Goal: Information Seeking & Learning: Learn about a topic

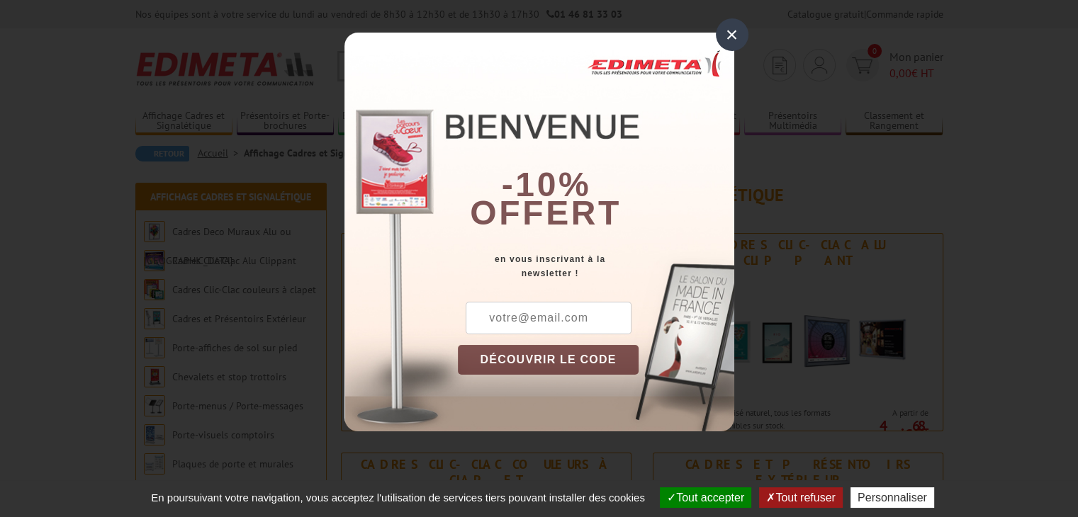
click at [728, 32] on div "×" at bounding box center [732, 34] width 33 height 33
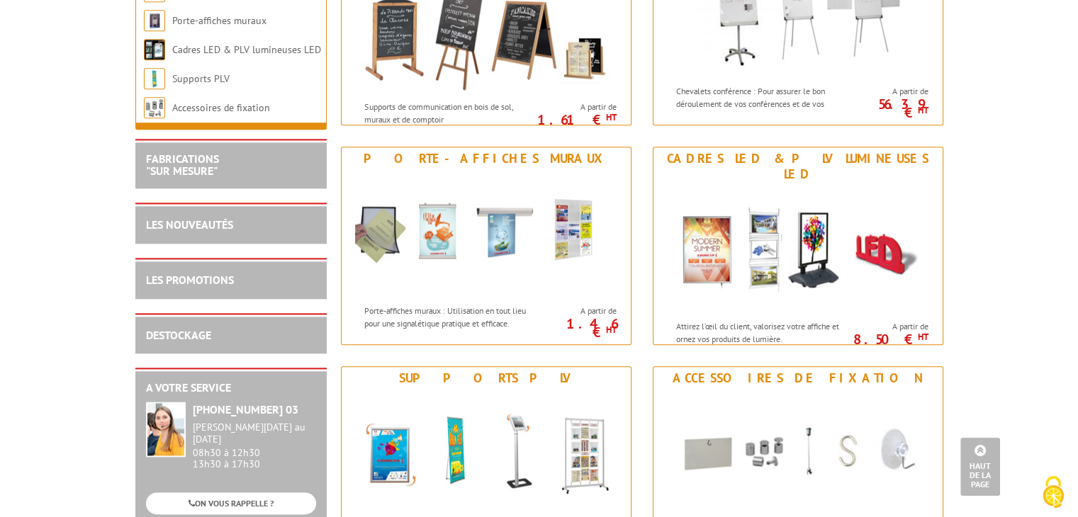
scroll to position [1690, 0]
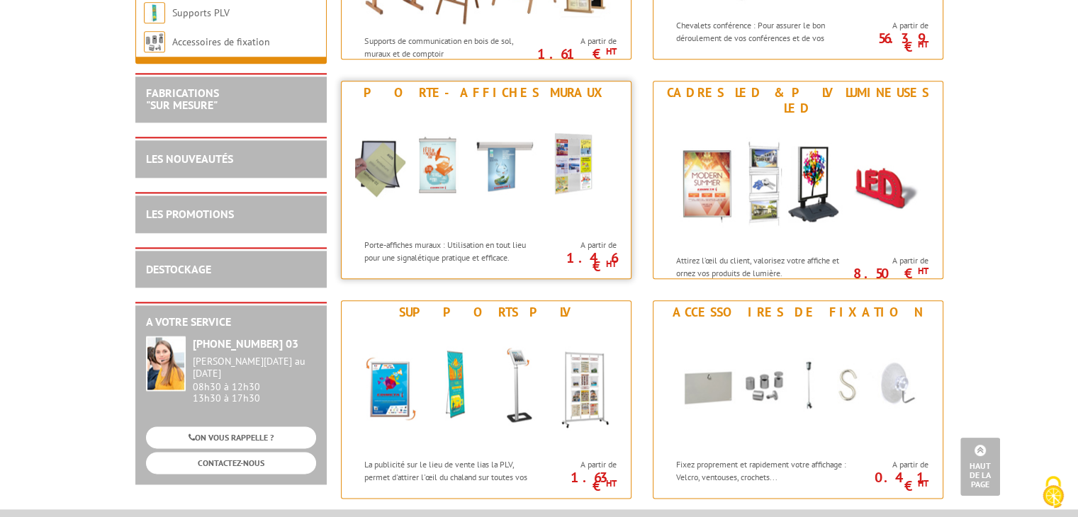
drag, startPoint x: 495, startPoint y: 162, endPoint x: 424, endPoint y: 193, distance: 77.7
click at [424, 193] on img at bounding box center [486, 168] width 262 height 128
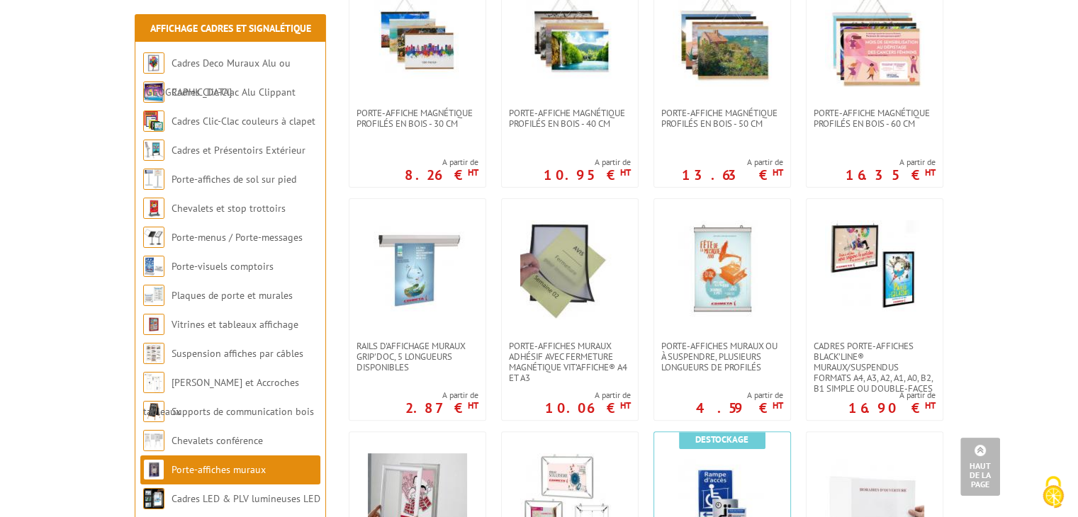
scroll to position [397, 0]
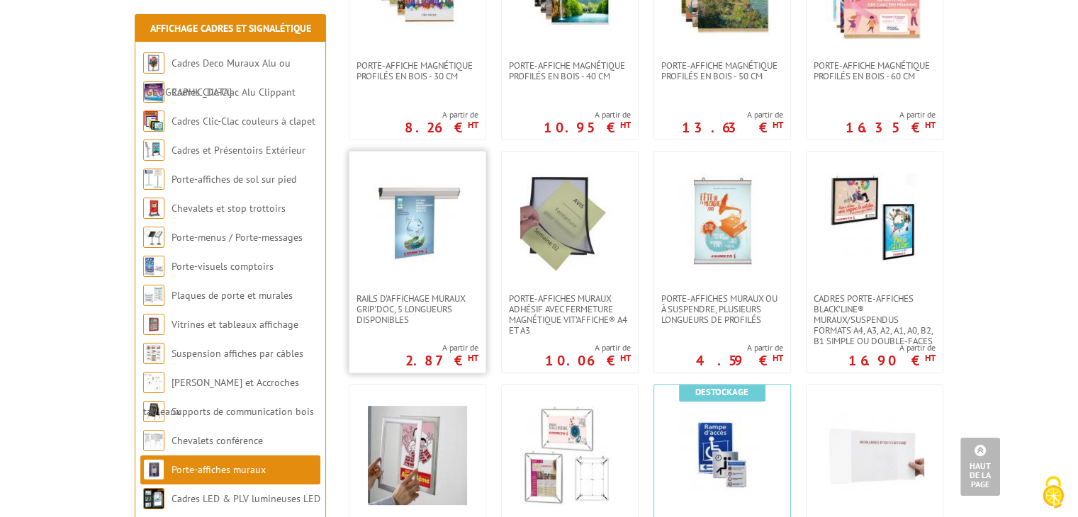
click at [414, 232] on img at bounding box center [417, 222] width 99 height 99
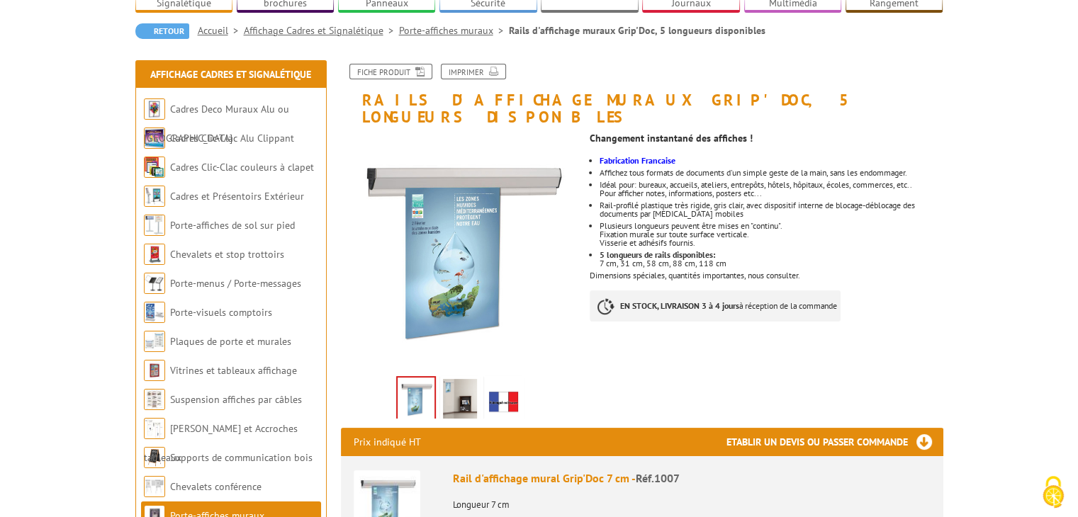
scroll to position [179, 0]
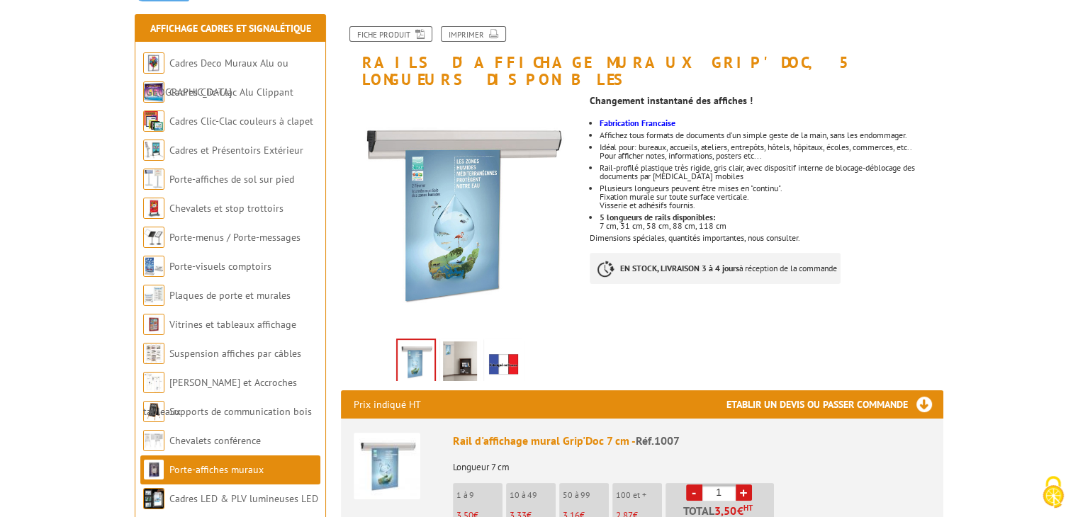
click at [451, 342] on img at bounding box center [460, 364] width 34 height 44
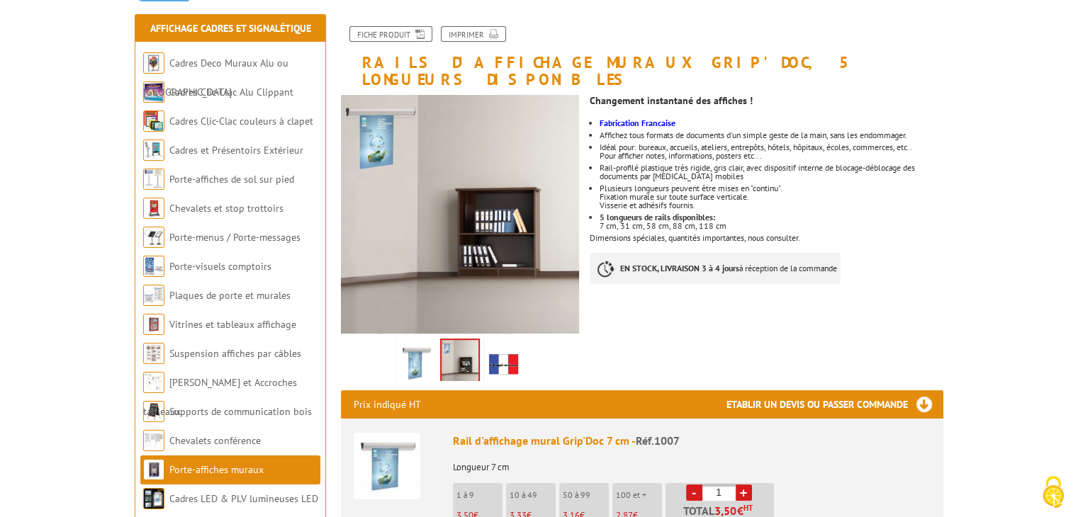
click at [510, 342] on img at bounding box center [504, 364] width 34 height 44
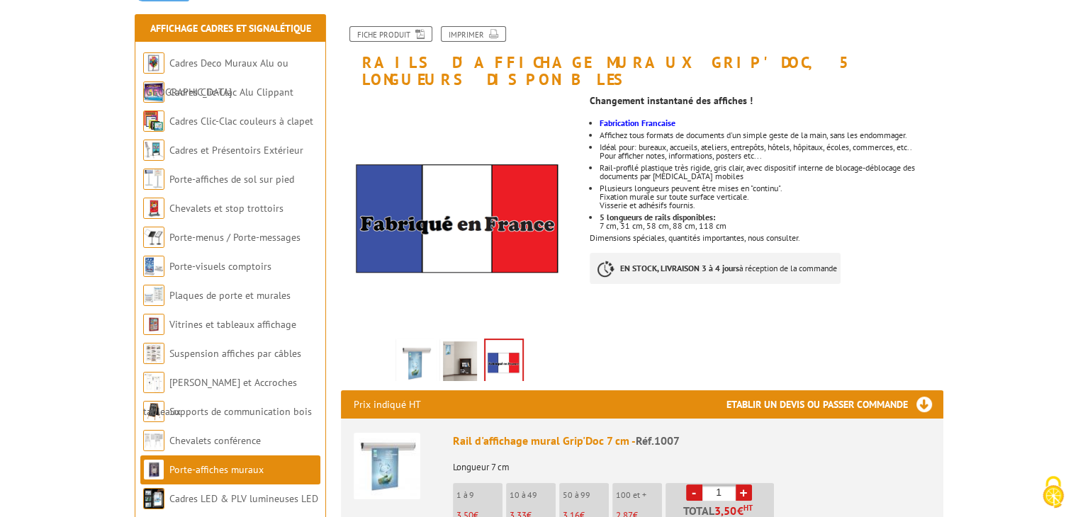
click at [415, 342] on img at bounding box center [416, 364] width 34 height 44
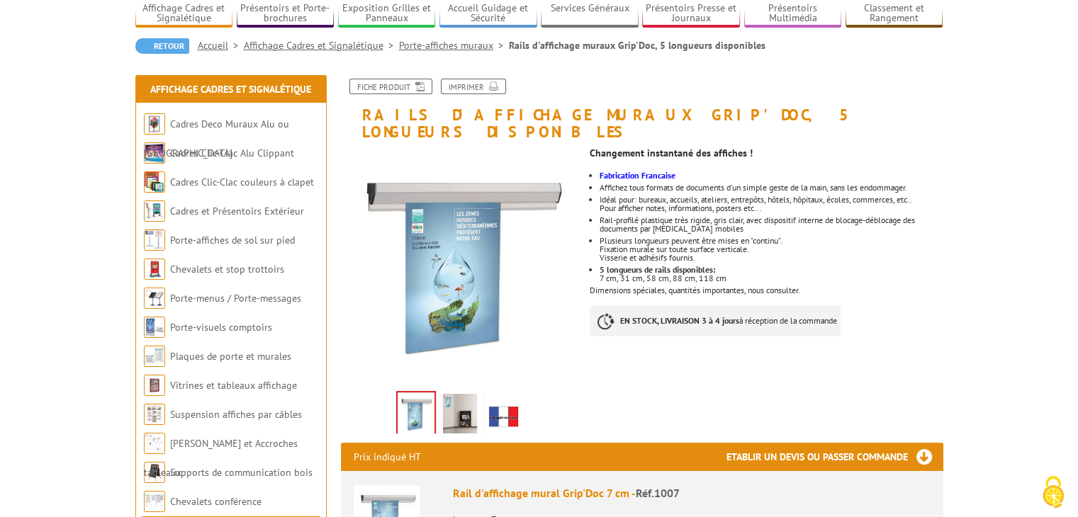
scroll to position [123, 0]
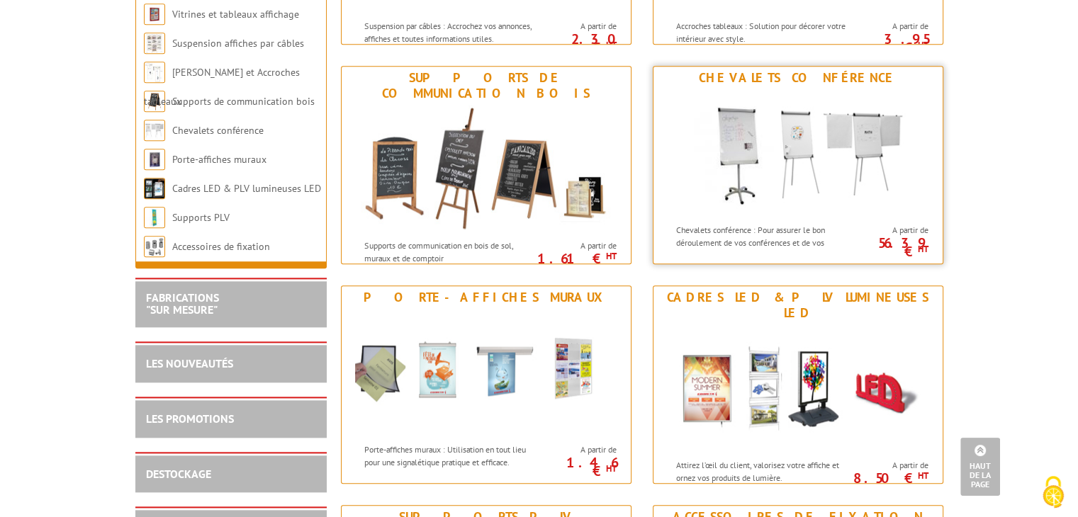
scroll to position [1488, 0]
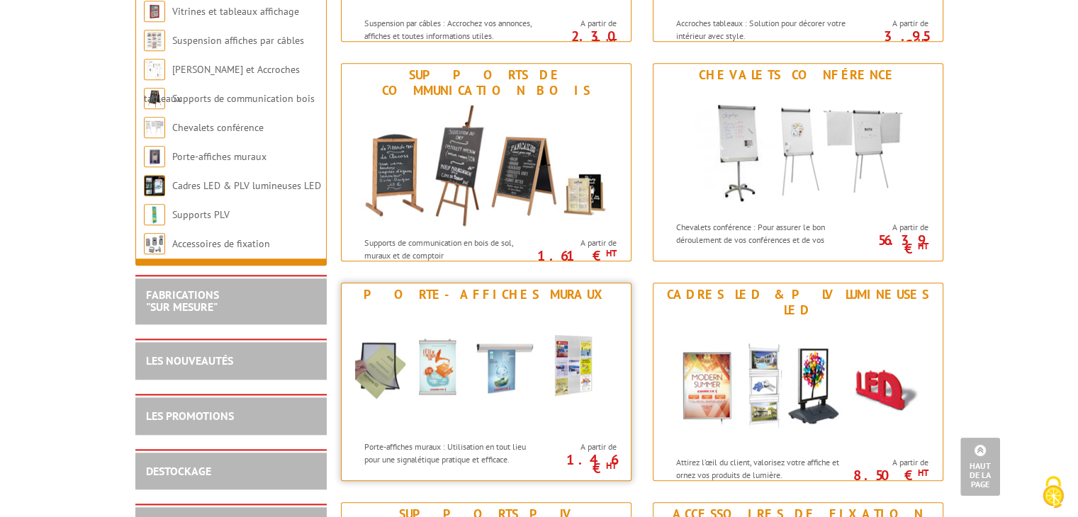
click at [507, 340] on img at bounding box center [486, 370] width 262 height 128
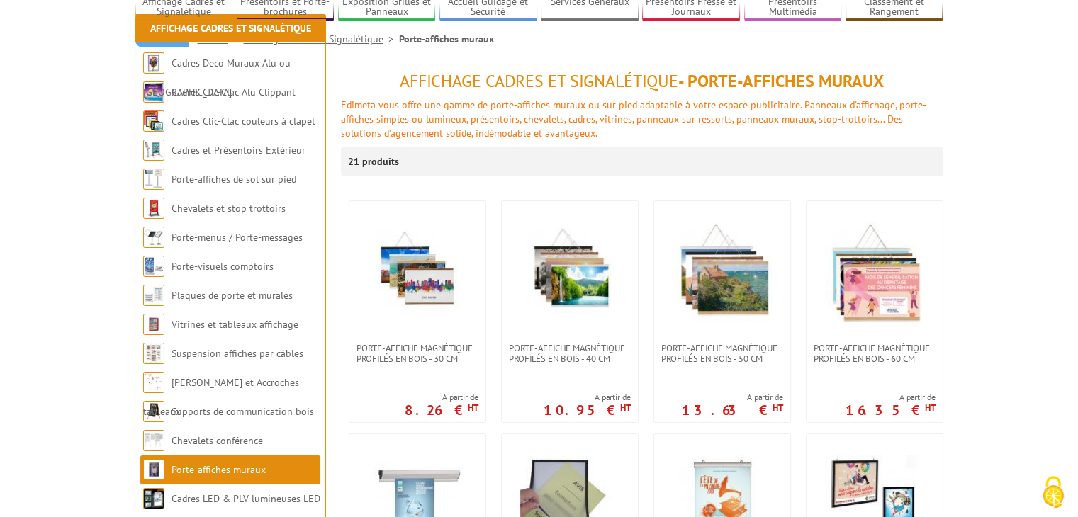
scroll to position [213, 0]
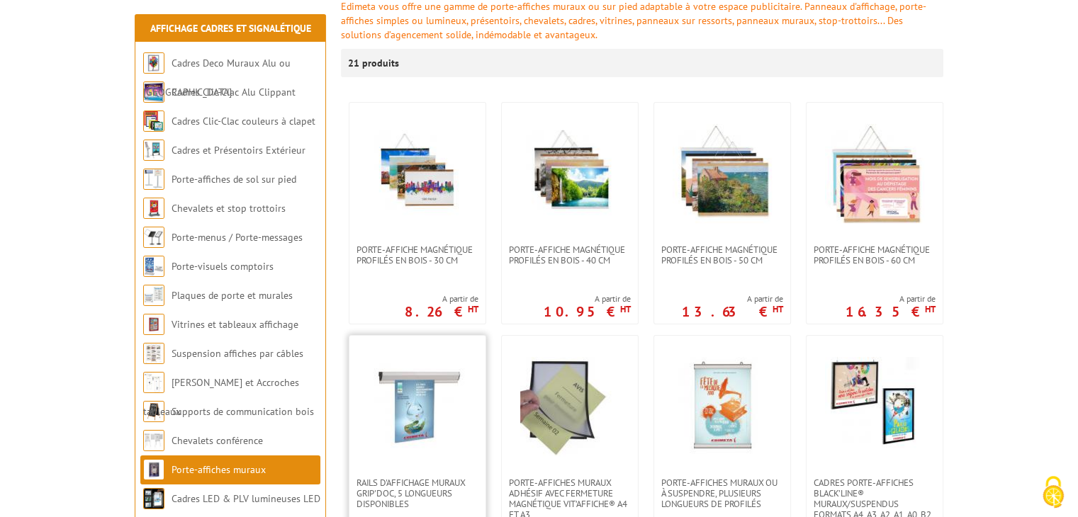
click at [415, 418] on img at bounding box center [417, 406] width 99 height 99
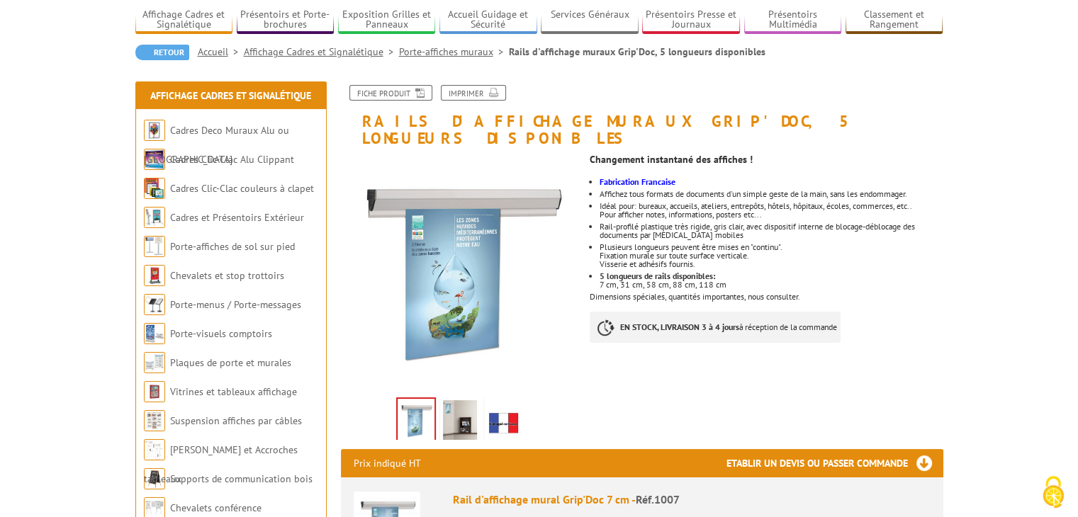
scroll to position [142, 0]
